Goal: Check status: Check status

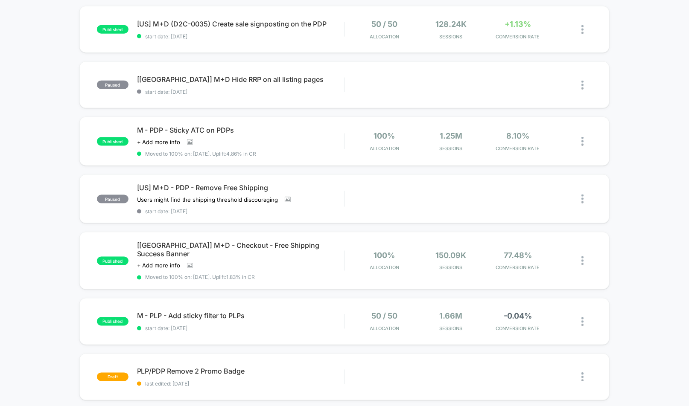
scroll to position [279, 0]
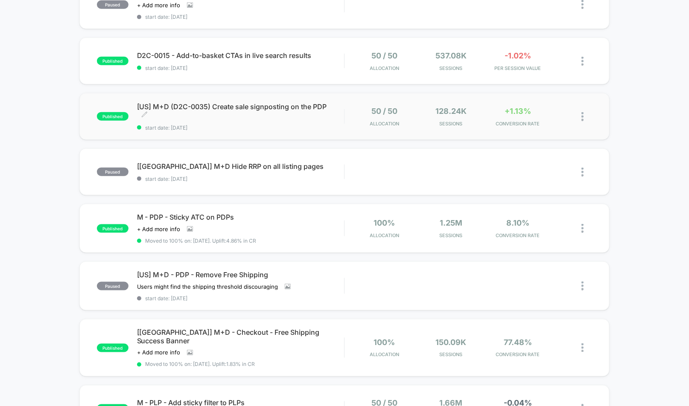
click at [283, 113] on span "[US] M+D (D2C-0035) Create sale signposting on the PDP Click to edit experience…" at bounding box center [240, 110] width 207 height 17
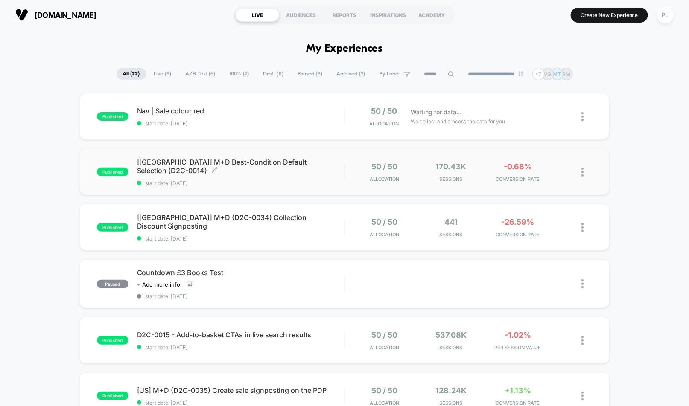
click at [316, 165] on span "[UK] M+D Best-Condition Default Selection (D2C-0014) Click to edit experience d…" at bounding box center [240, 166] width 207 height 17
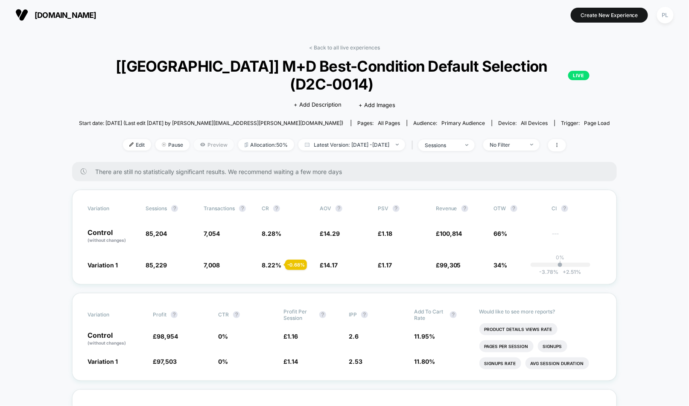
click at [199, 139] on span "Preview" at bounding box center [214, 145] width 40 height 12
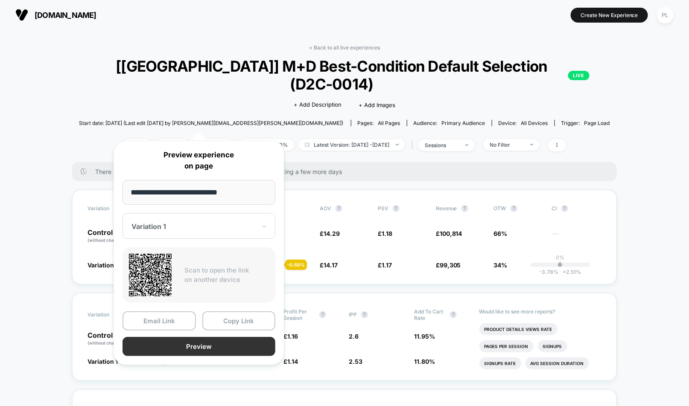
click at [192, 341] on button "Preview" at bounding box center [198, 346] width 153 height 19
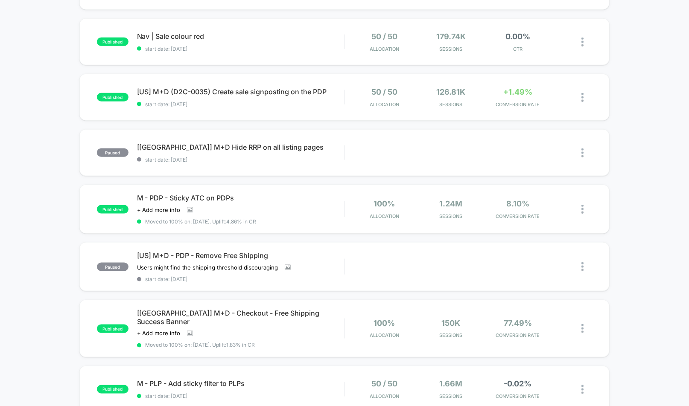
scroll to position [355, 0]
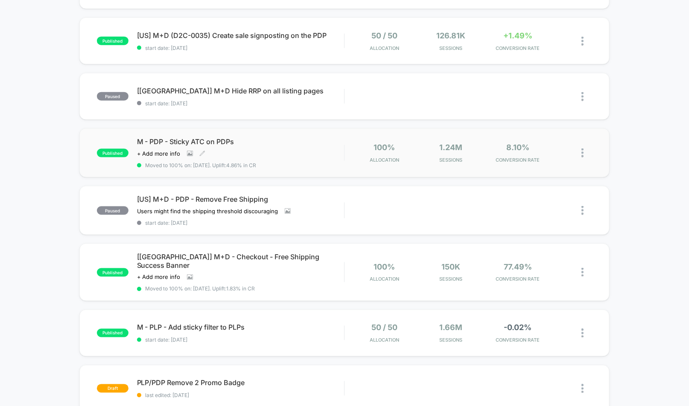
click at [212, 137] on span "M - PDP - Sticky ATC on PDPs" at bounding box center [240, 141] width 207 height 9
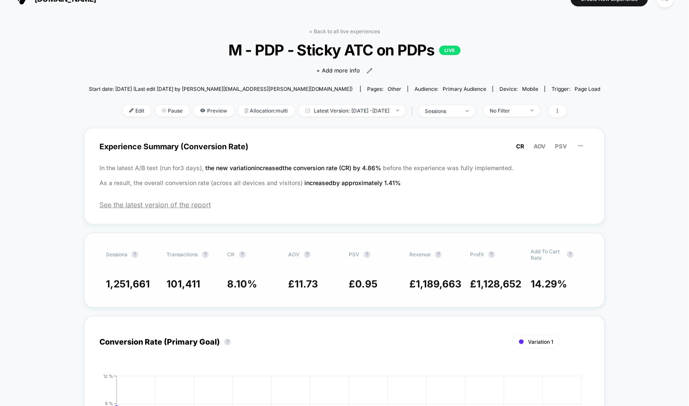
scroll to position [18, 0]
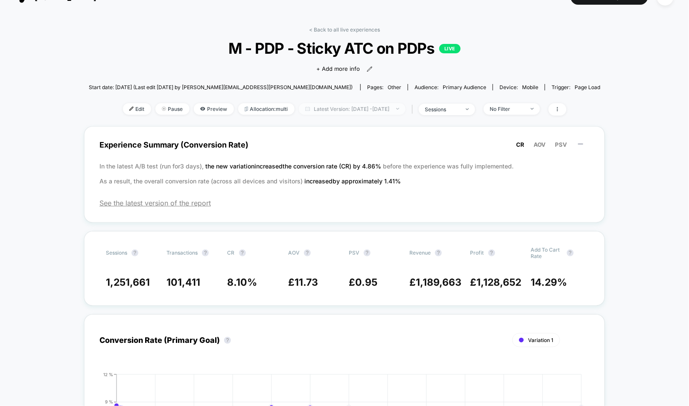
click at [388, 107] on span "Latest Version: [DATE] - [DATE]" at bounding box center [352, 109] width 107 height 12
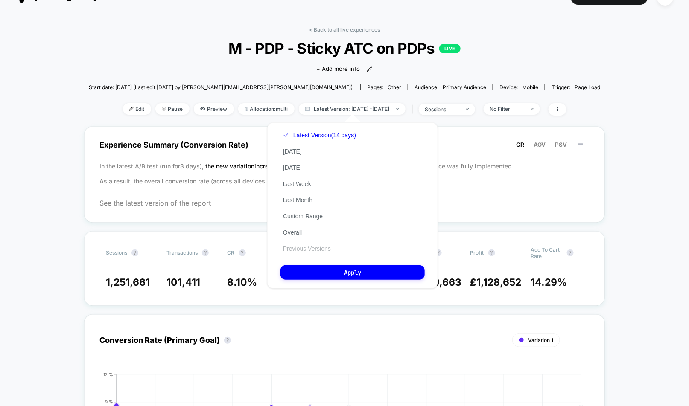
click at [308, 253] on button "Previous Versions" at bounding box center [306, 249] width 53 height 8
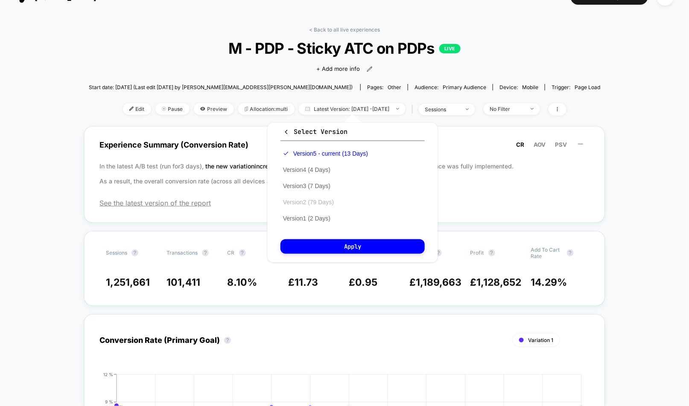
click at [319, 205] on button "Version 2 (79 Days)" at bounding box center [308, 202] width 56 height 8
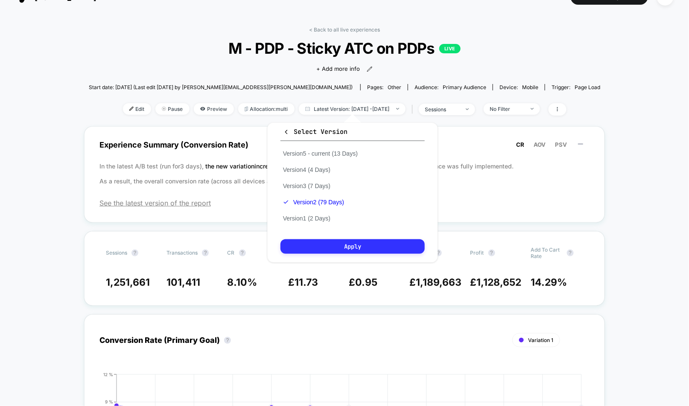
click at [329, 245] on button "Apply" at bounding box center [352, 246] width 144 height 15
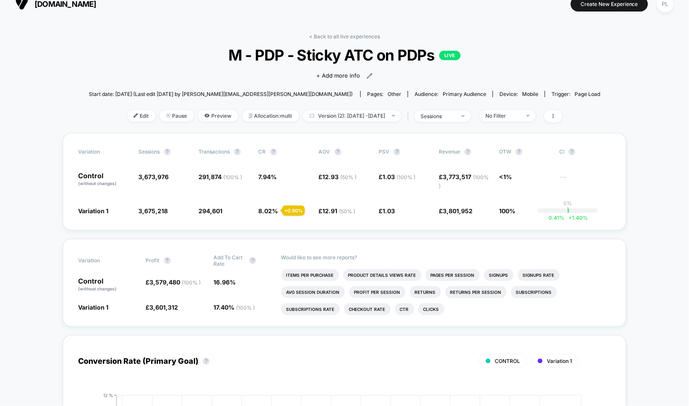
scroll to position [10, 0]
